Goal: Navigation & Orientation: Understand site structure

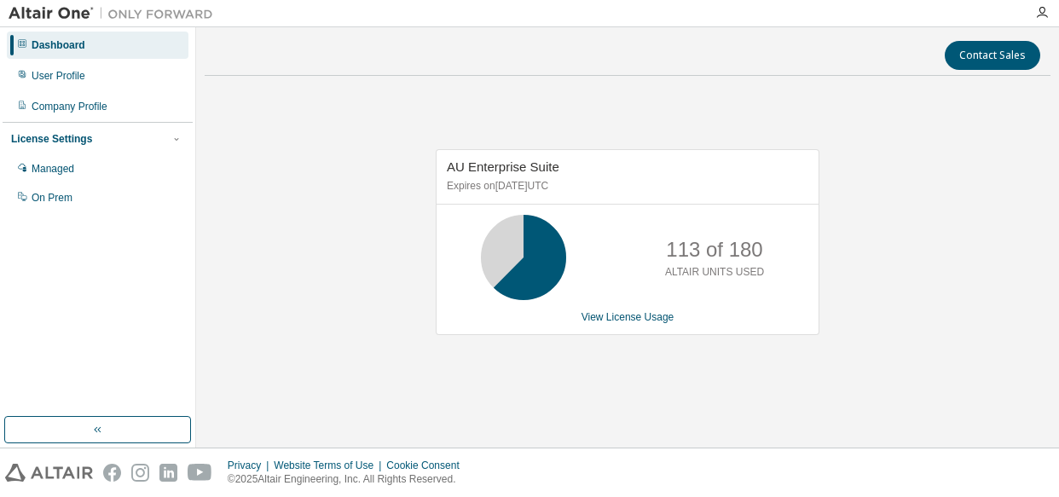
click at [3, 224] on div "Dashboard User Profile Company Profile License Settings Managed On Prem" at bounding box center [98, 222] width 190 height 385
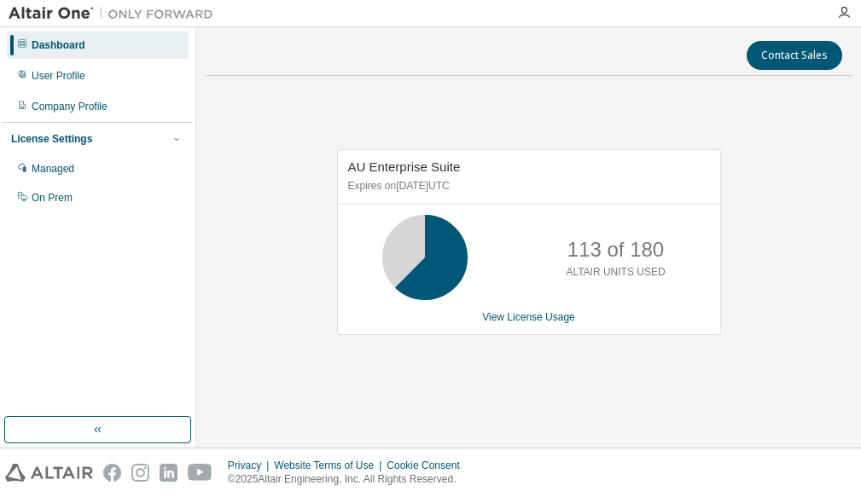
click at [319, 374] on div "AU Enterprise Suite Expires on January 1, 2038 UTC 113 of 180 ALTAIR UNITS USED…" at bounding box center [528, 251] width 647 height 323
click at [319, 374] on div "AU Enterprise Suite Expires on January 1, 2038 UTC 84 of 180 ALTAIR UNITS USED …" at bounding box center [528, 251] width 647 height 323
